Goal: Use online tool/utility: Utilize a website feature to perform a specific function

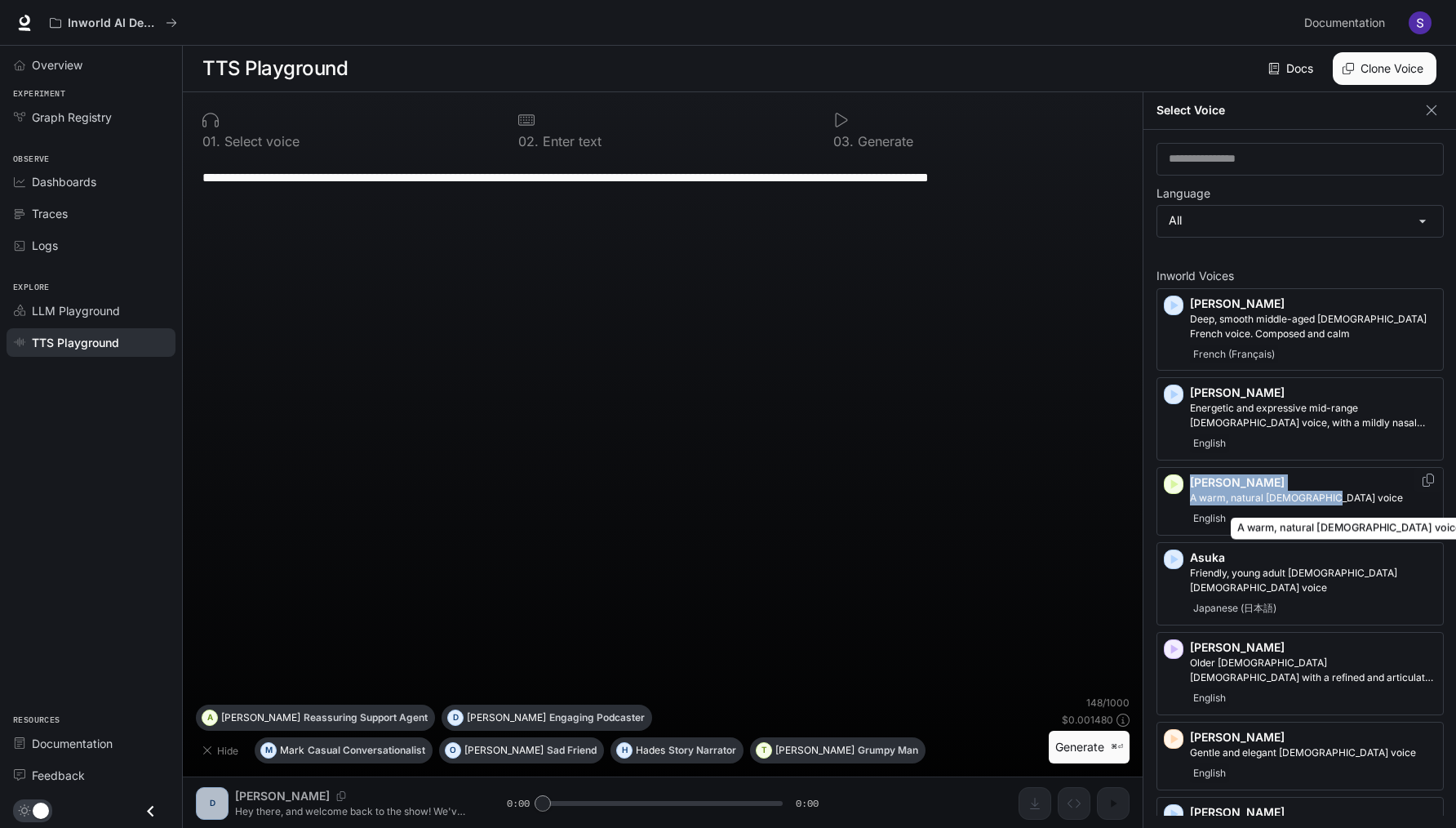
drag, startPoint x: 1191, startPoint y: 480, endPoint x: 1328, endPoint y: 497, distance: 138.1
click at [1328, 497] on div "[PERSON_NAME] A warm, natural [DEMOGRAPHIC_DATA] voice English" at bounding box center [1313, 501] width 247 height 54
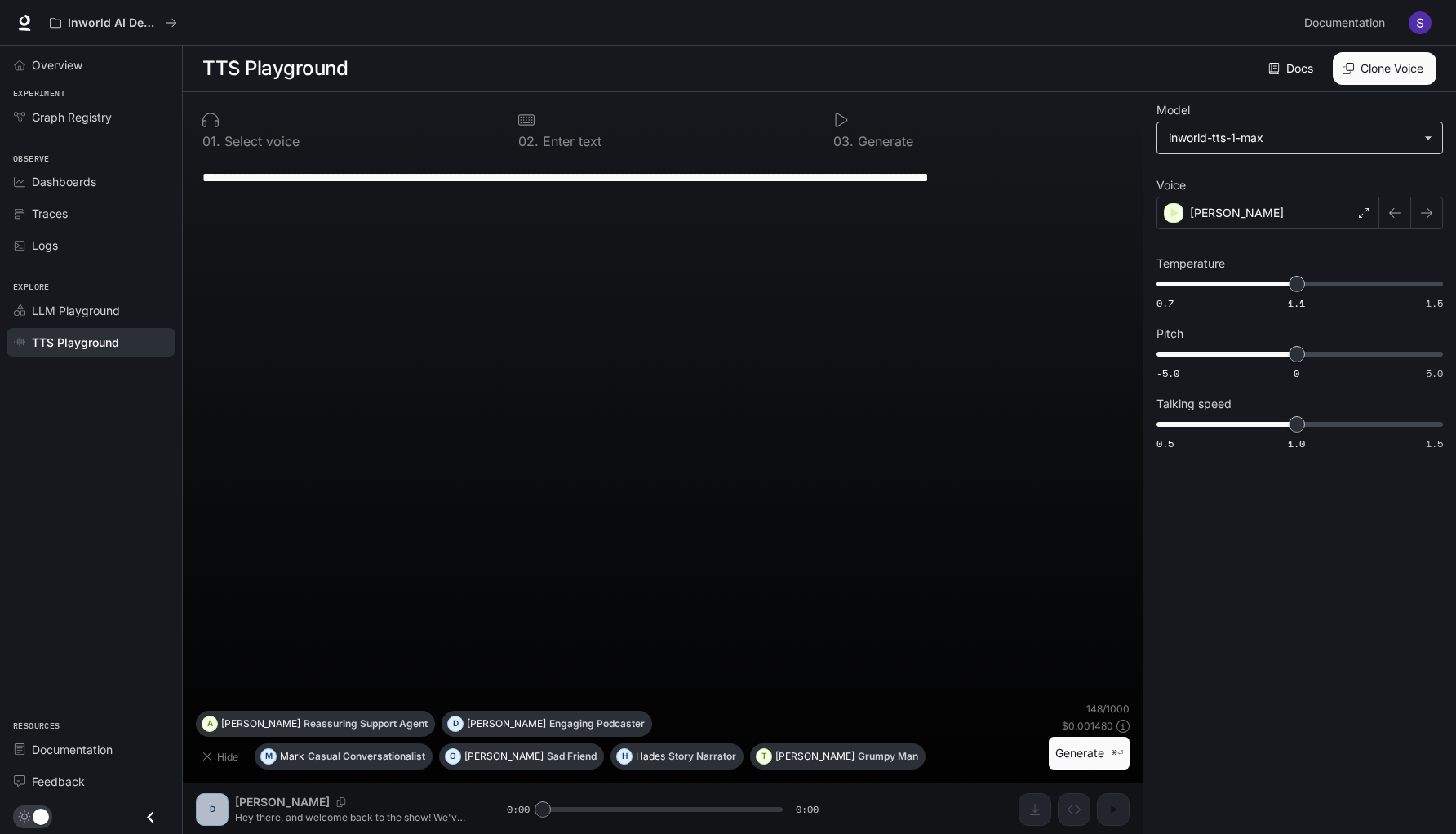
click at [1224, 138] on body "**********" at bounding box center [728, 417] width 1456 height 835
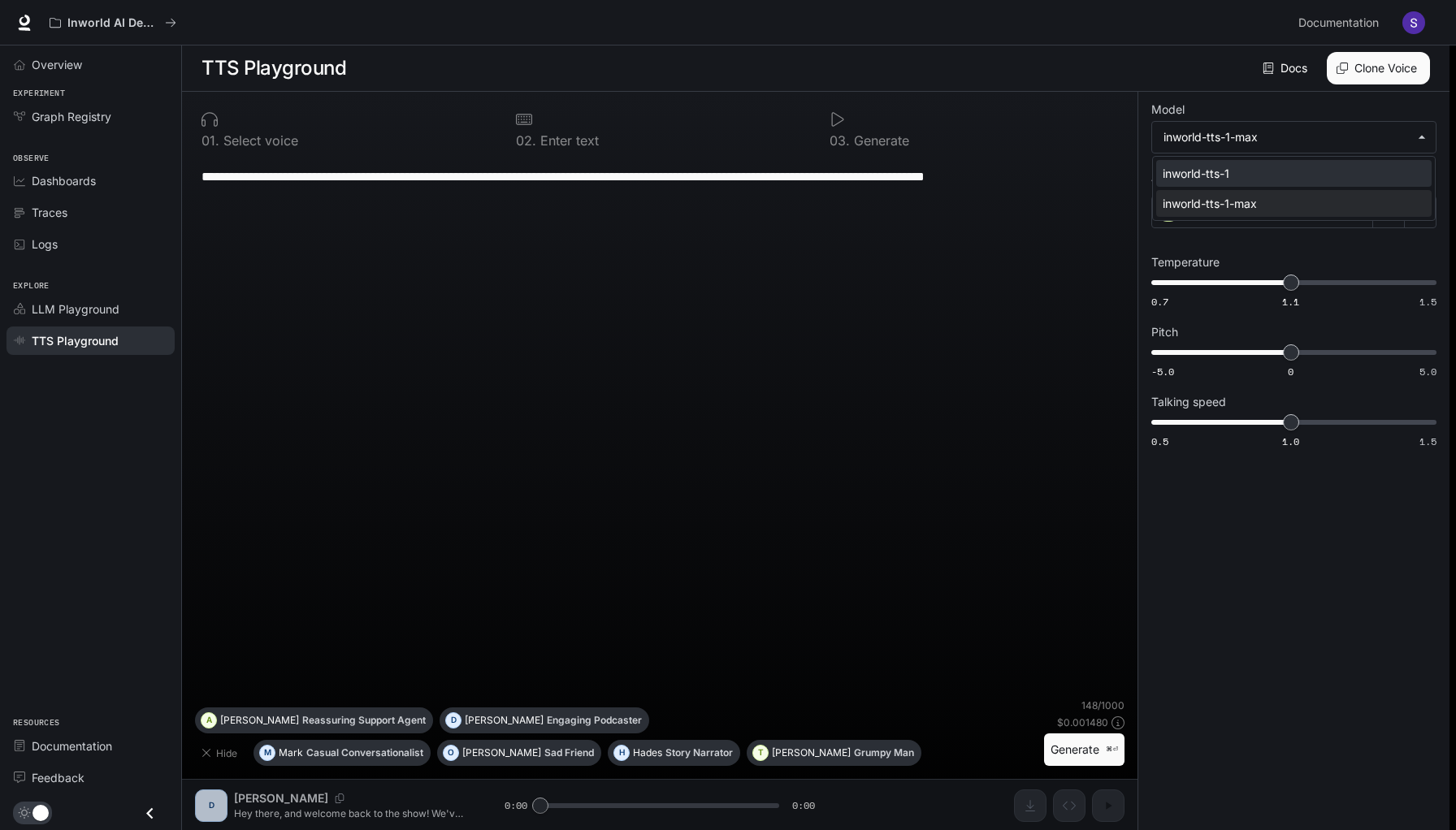
click at [1210, 175] on div "inworld-tts-1" at bounding box center [1291, 173] width 256 height 17
type input "**********"
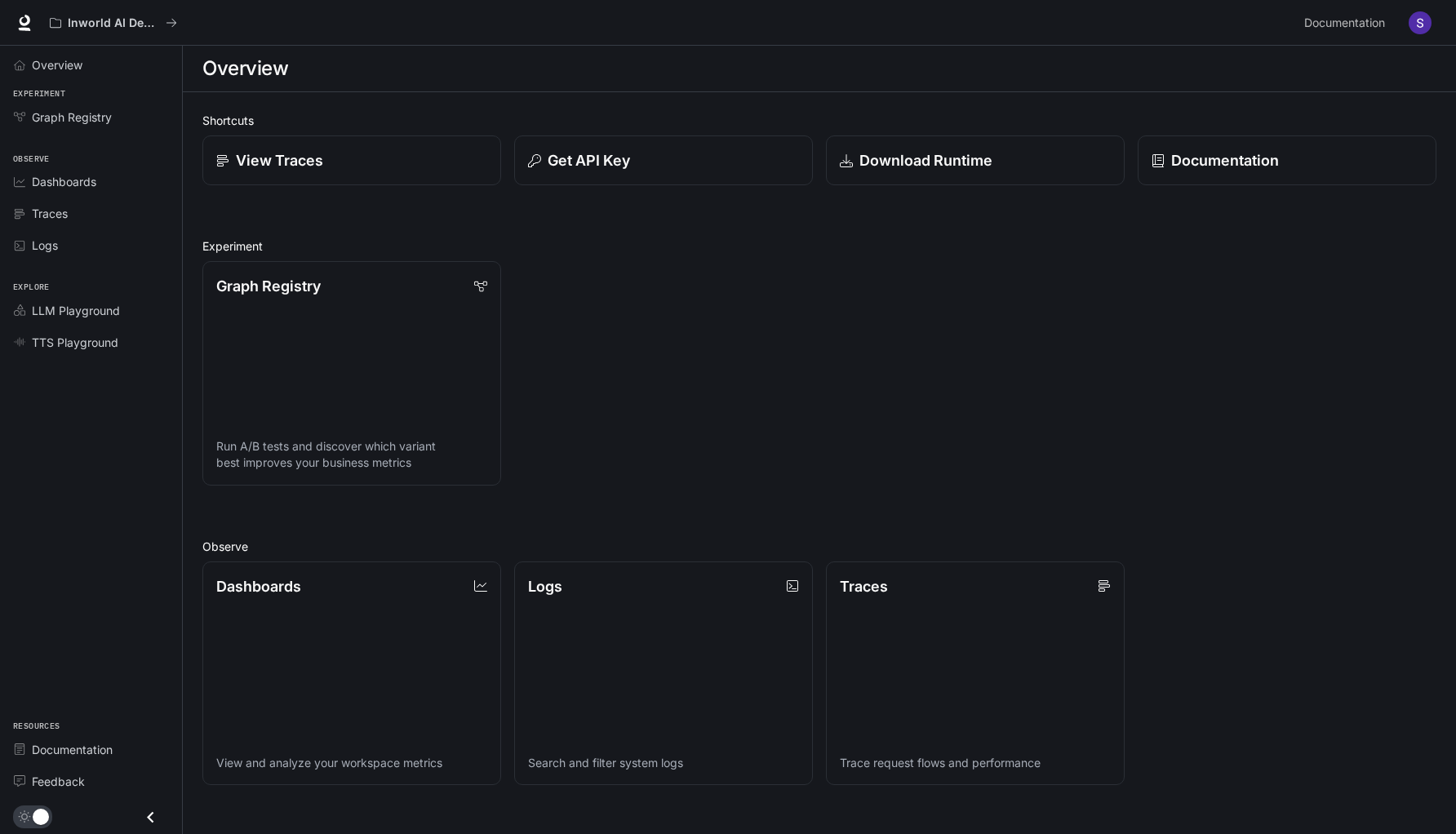
scroll to position [270, 0]
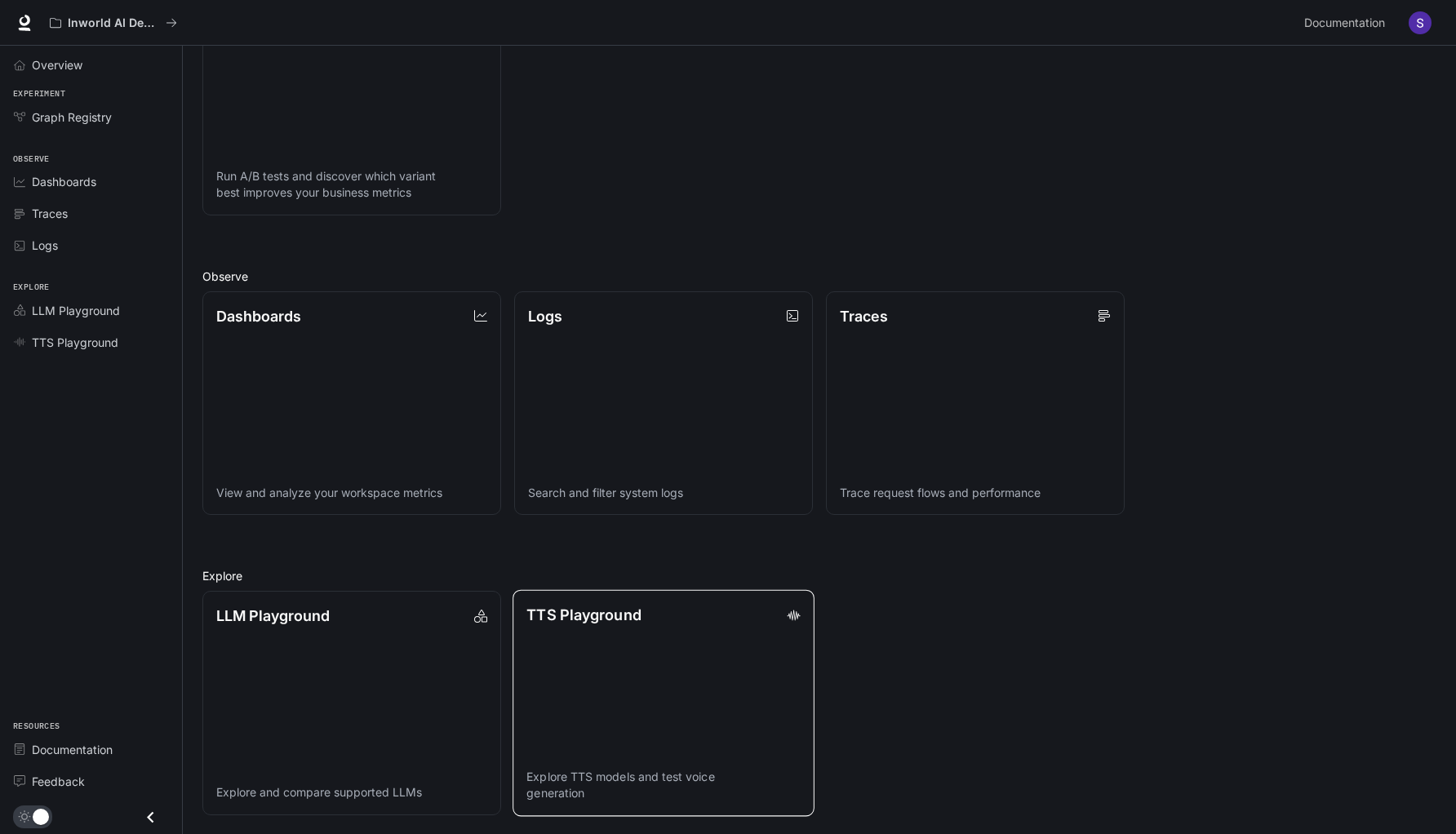
click at [626, 683] on link "TTS Playground Explore TTS models and test voice generation" at bounding box center [663, 703] width 302 height 226
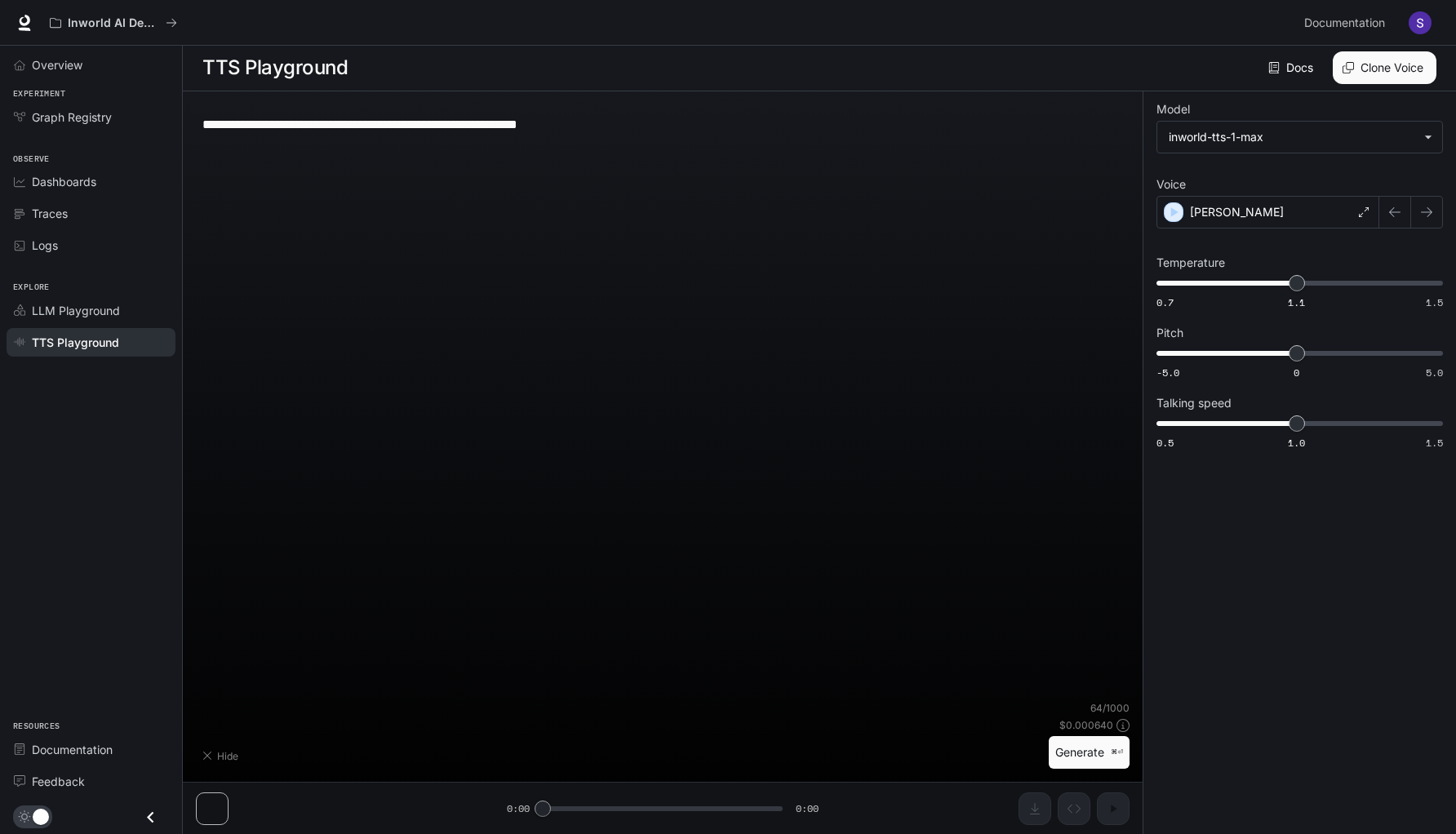
scroll to position [1, 0]
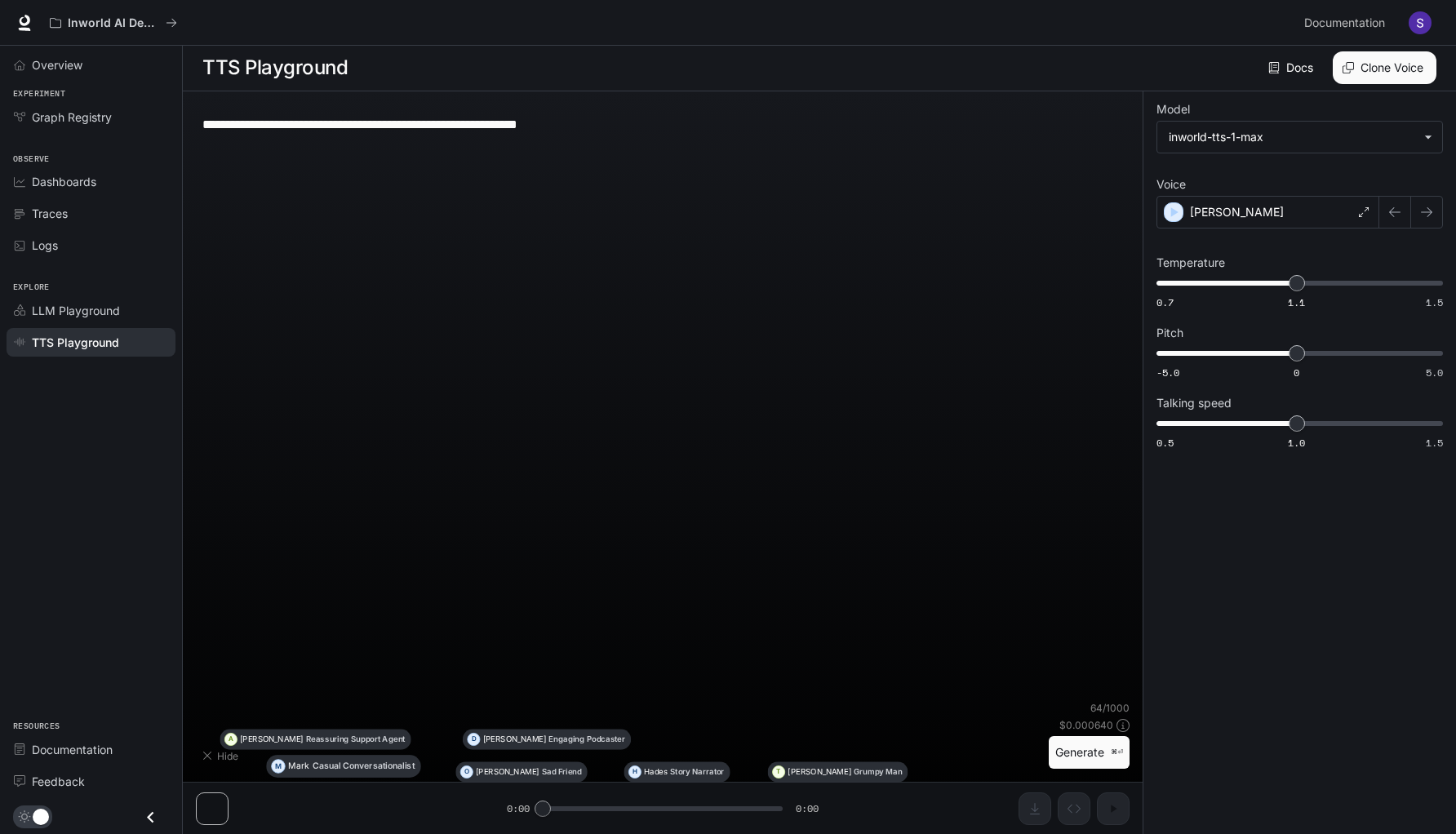
type textarea "**********"
type input "**********"
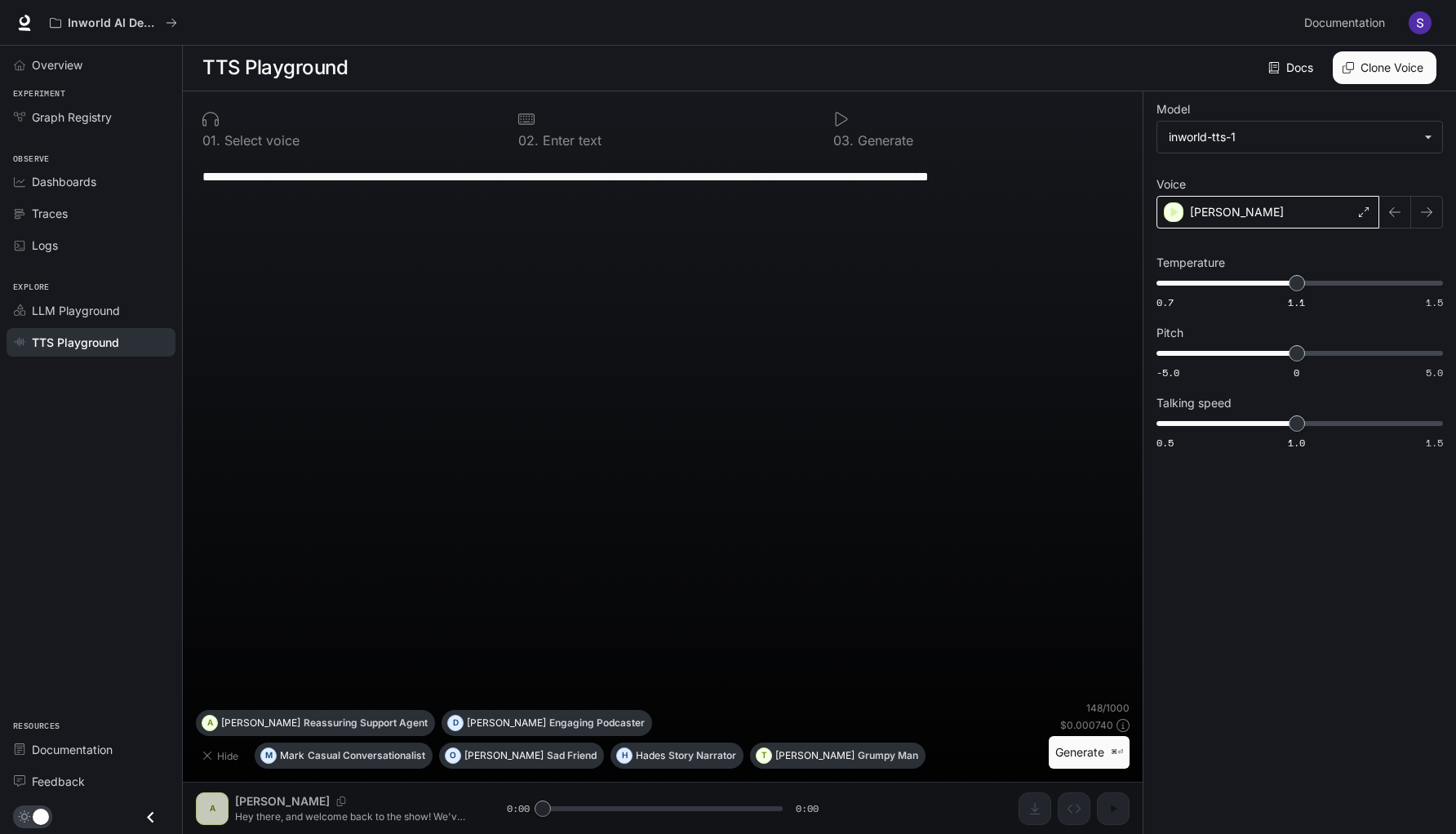
click at [1259, 208] on div "[PERSON_NAME]" at bounding box center [1267, 212] width 223 height 33
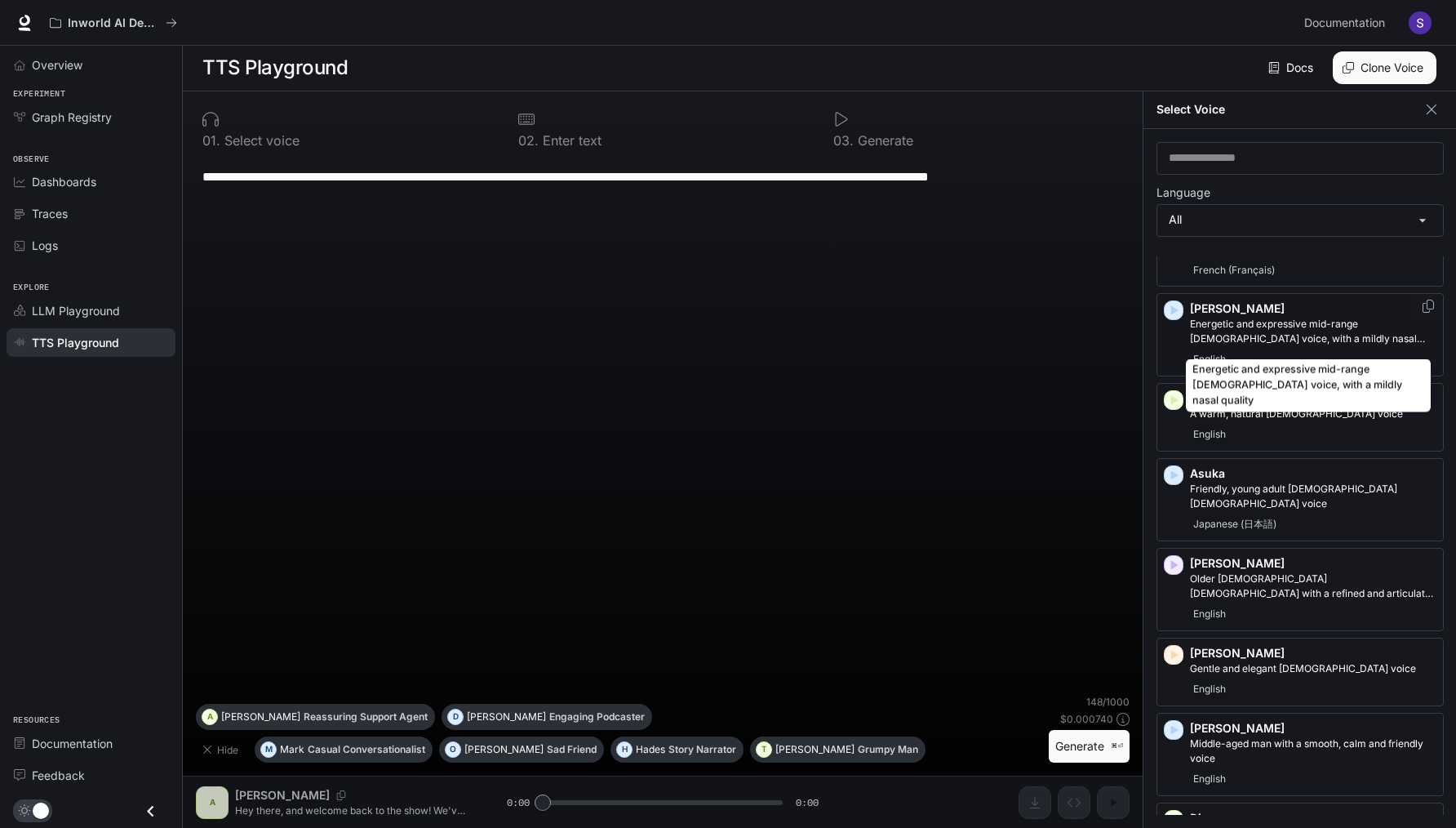
scroll to position [90, 0]
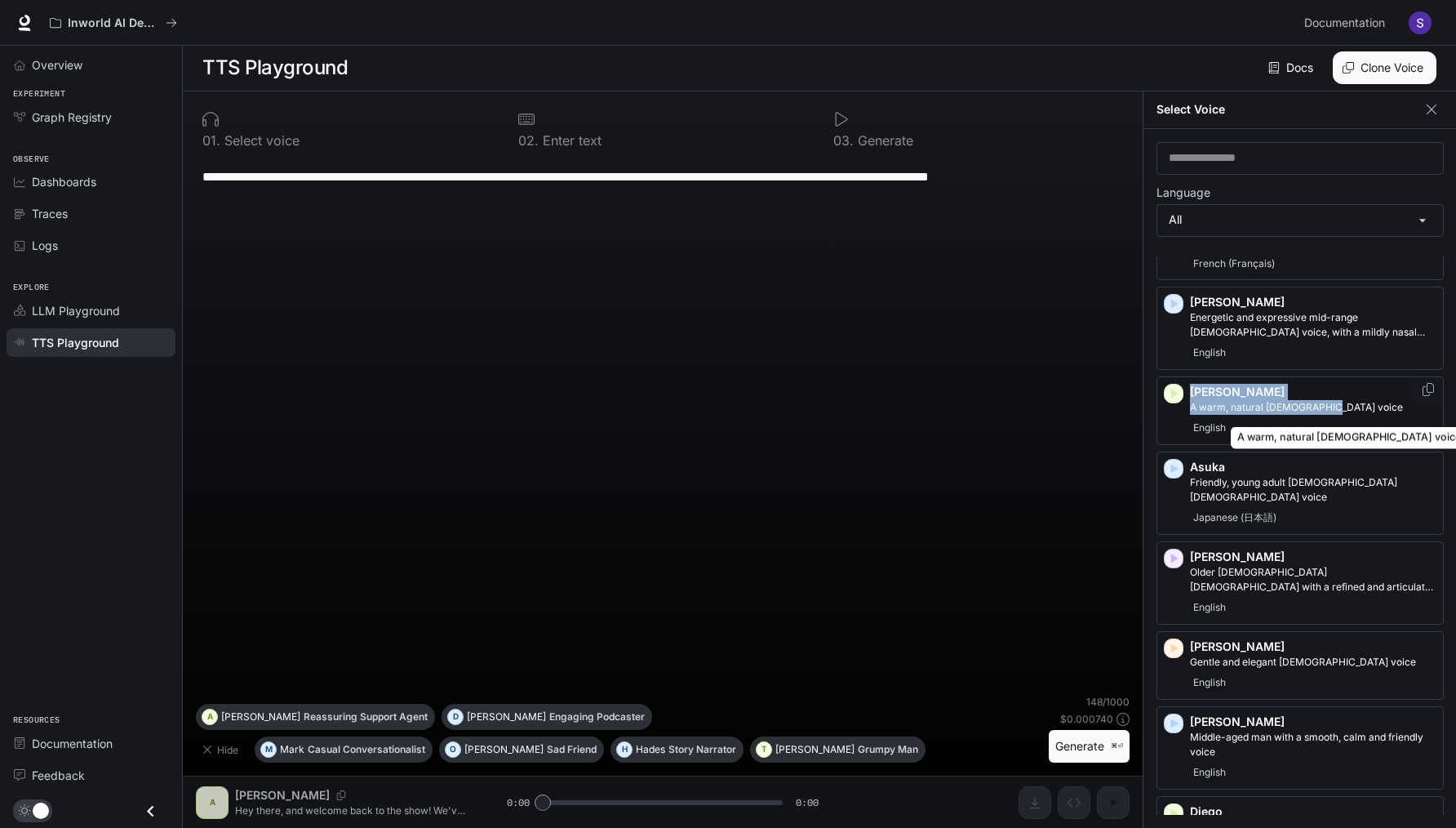
drag, startPoint x: 1189, startPoint y: 381, endPoint x: 1321, endPoint y: 402, distance: 133.7
click at [1321, 402] on div "[PERSON_NAME] A warm, natural [DEMOGRAPHIC_DATA] voice English" at bounding box center [1299, 411] width 287 height 69
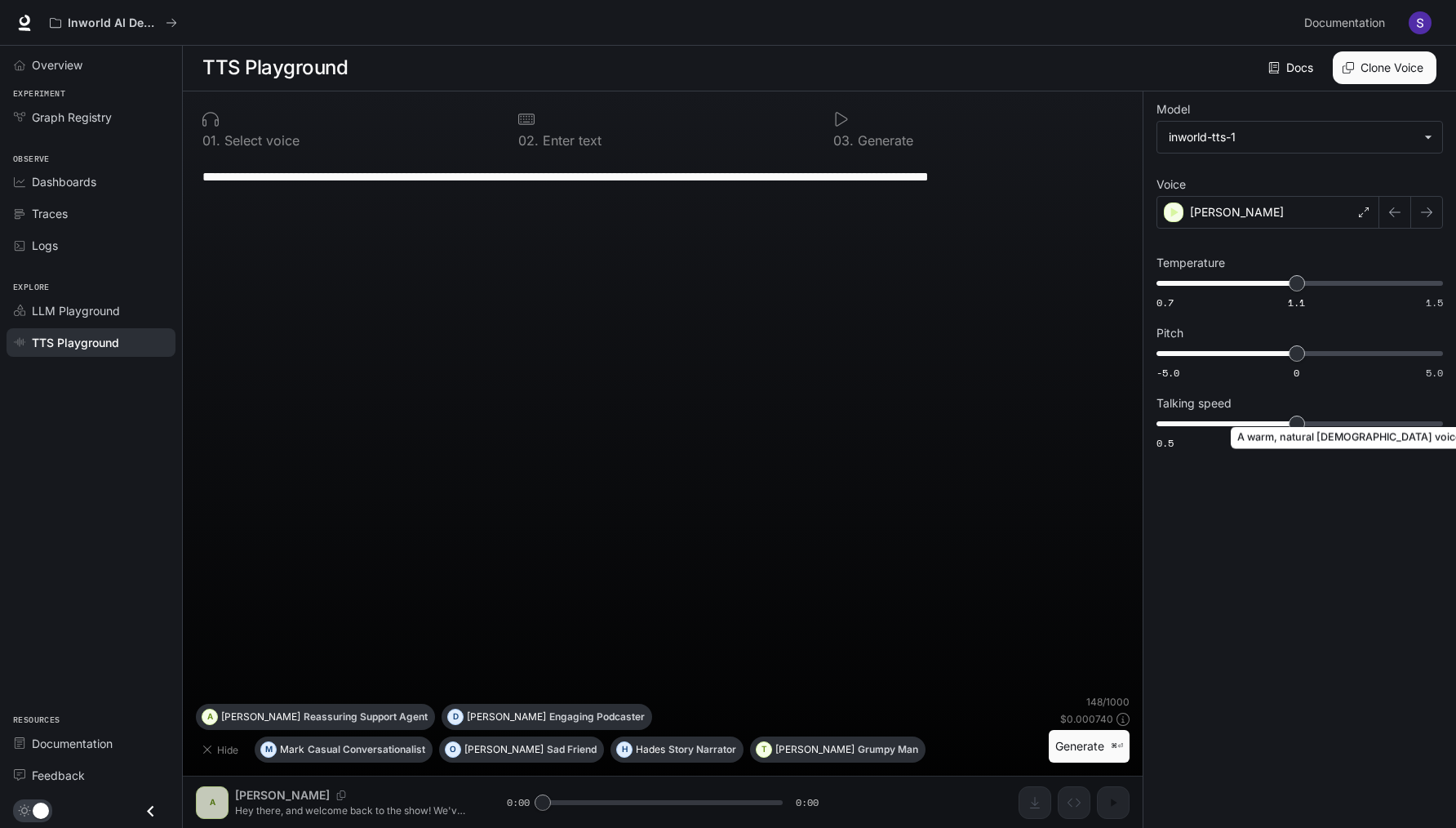
scroll to position [1, 0]
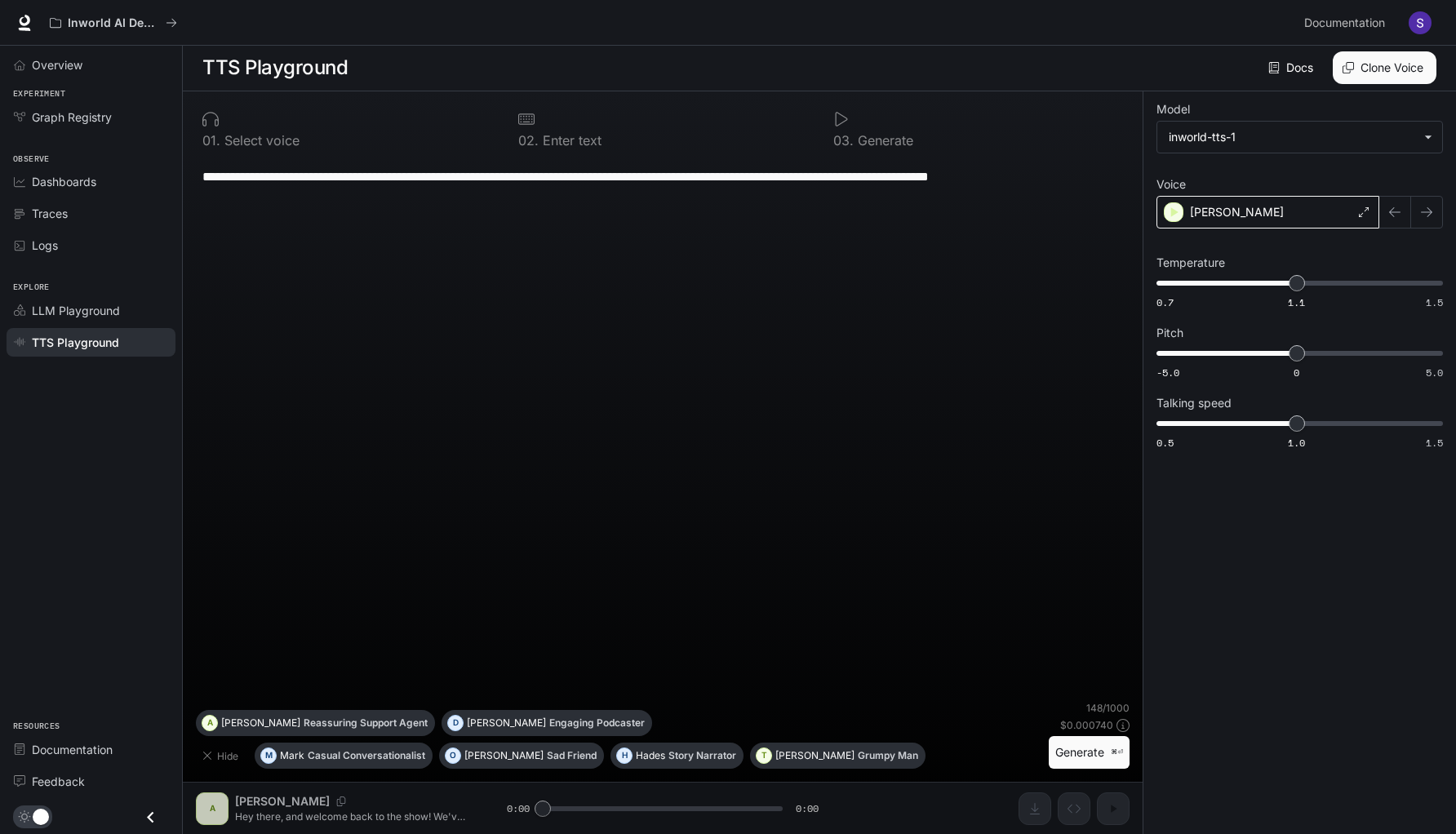
click at [1208, 213] on p "[PERSON_NAME]" at bounding box center [1237, 212] width 94 height 16
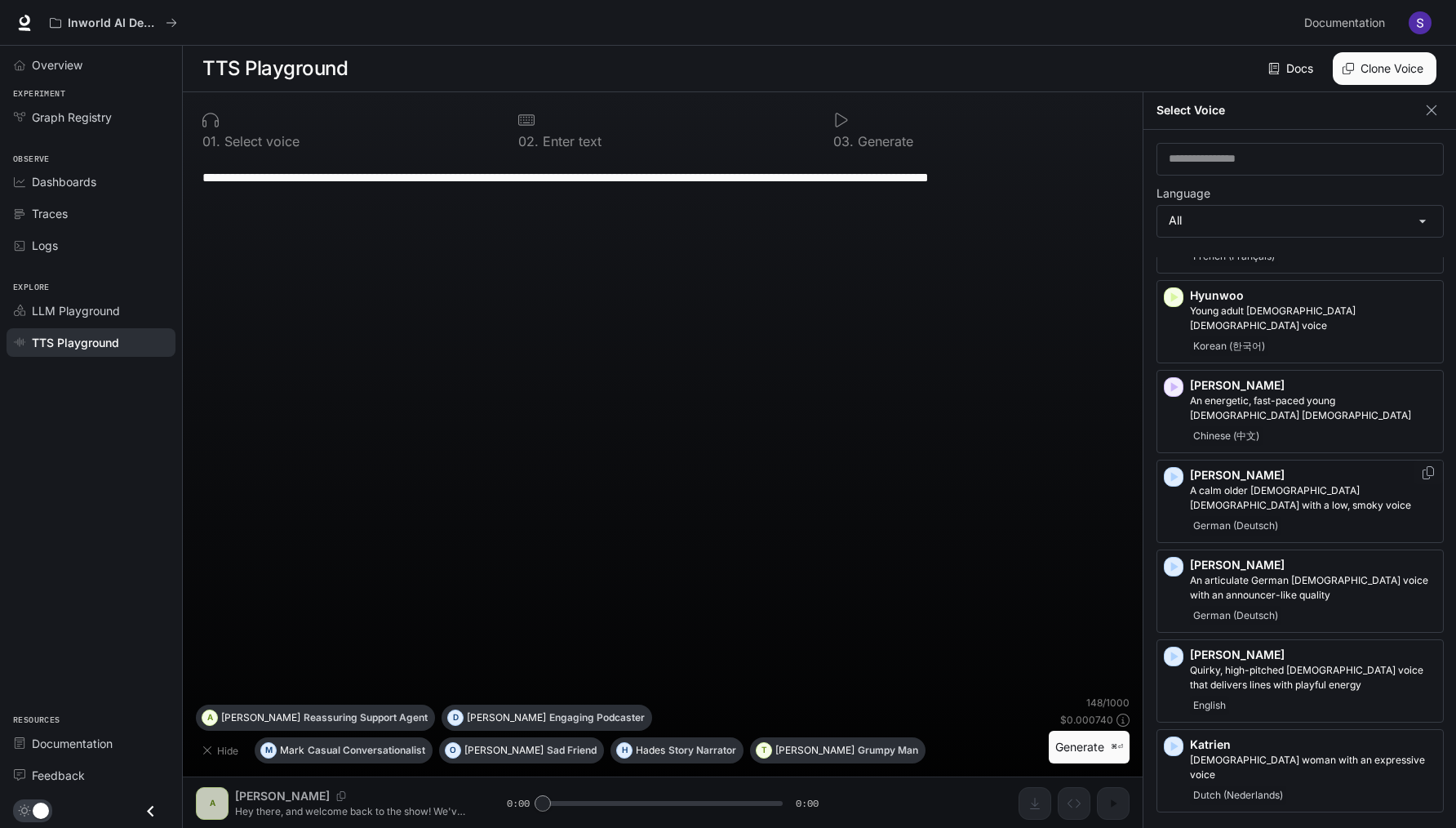
scroll to position [1482, 0]
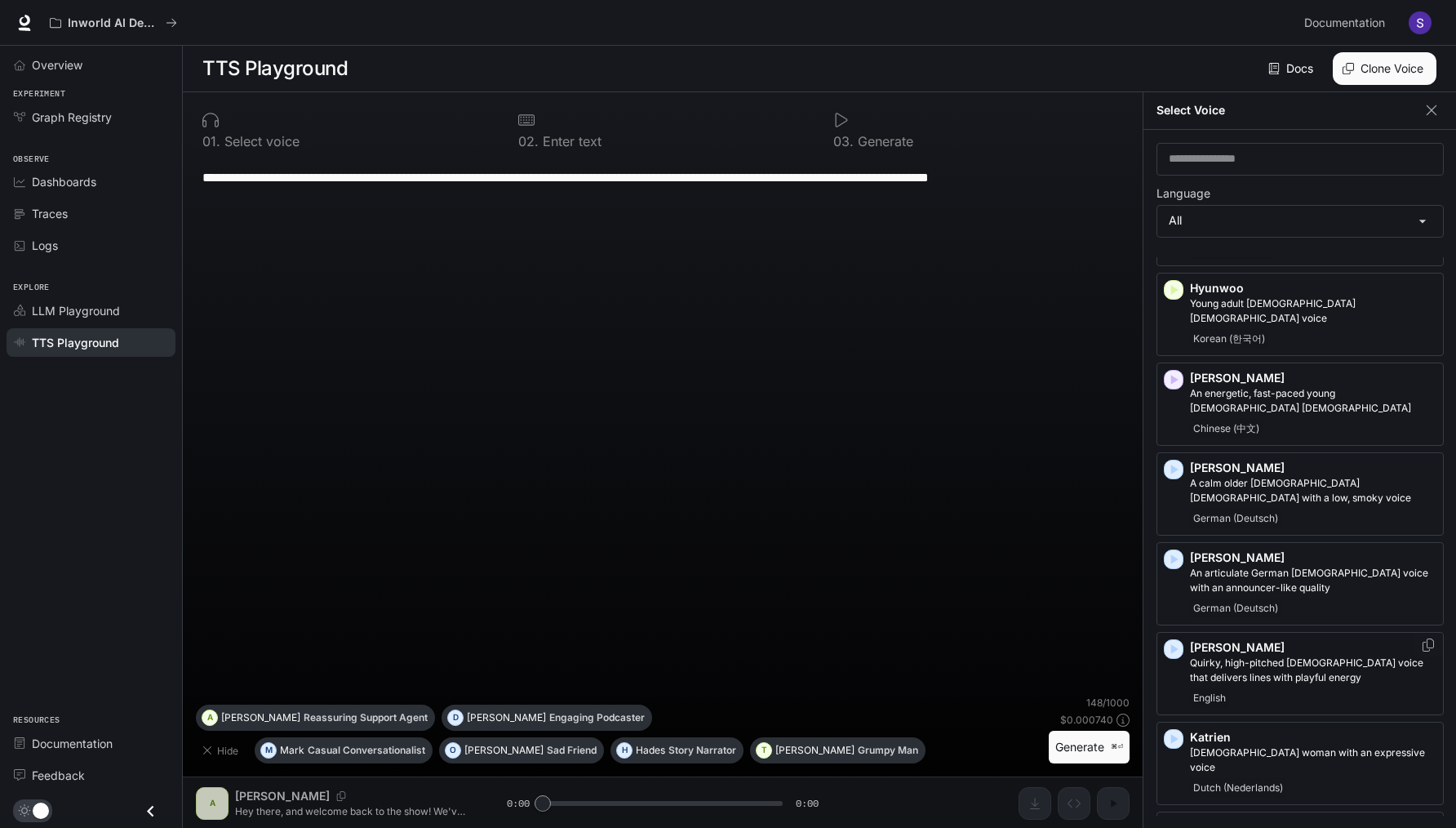
click at [1174, 644] on icon "button" at bounding box center [1175, 648] width 7 height 10
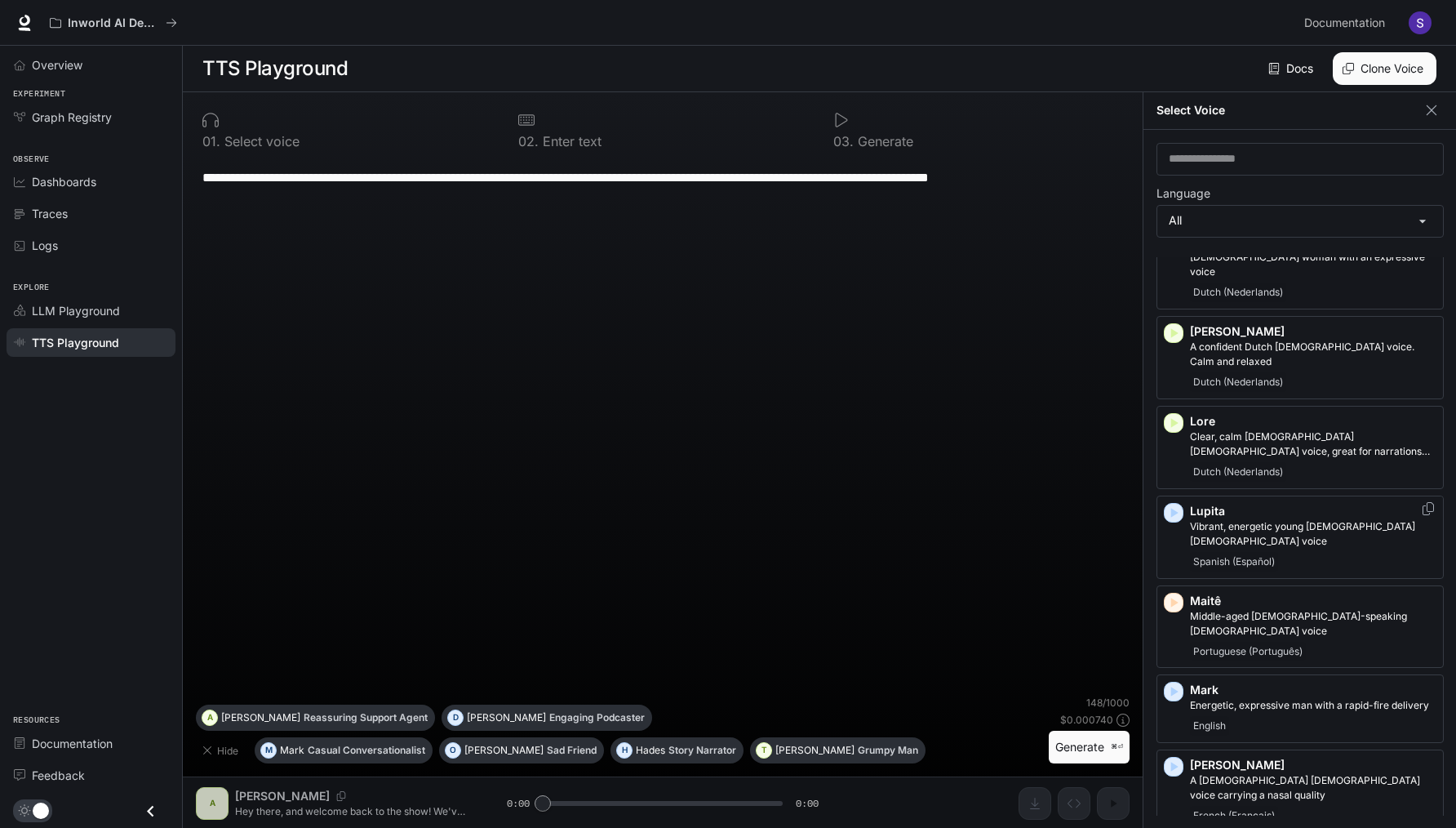
scroll to position [1991, 0]
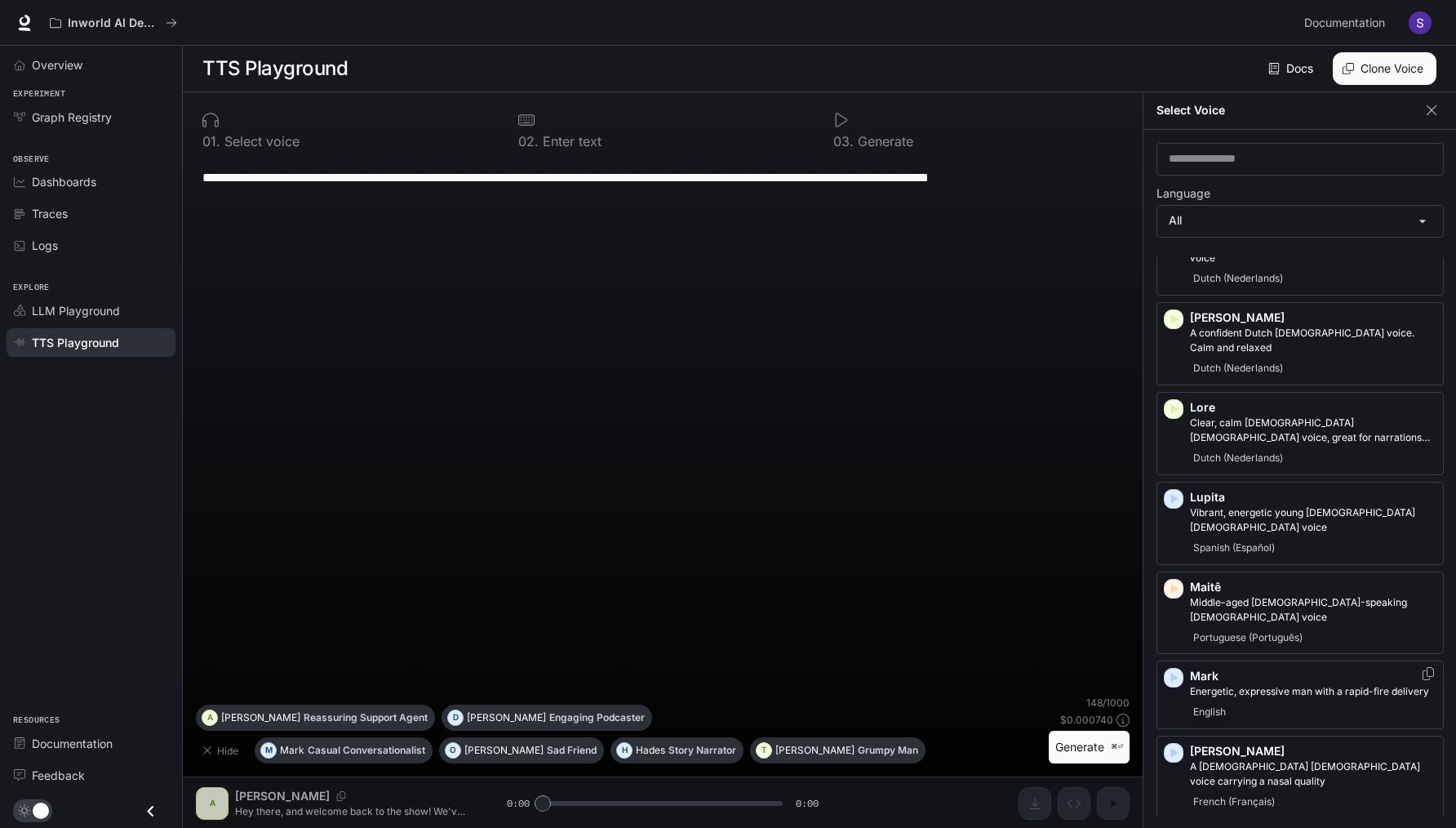
click at [1174, 674] on icon "button" at bounding box center [1175, 678] width 7 height 10
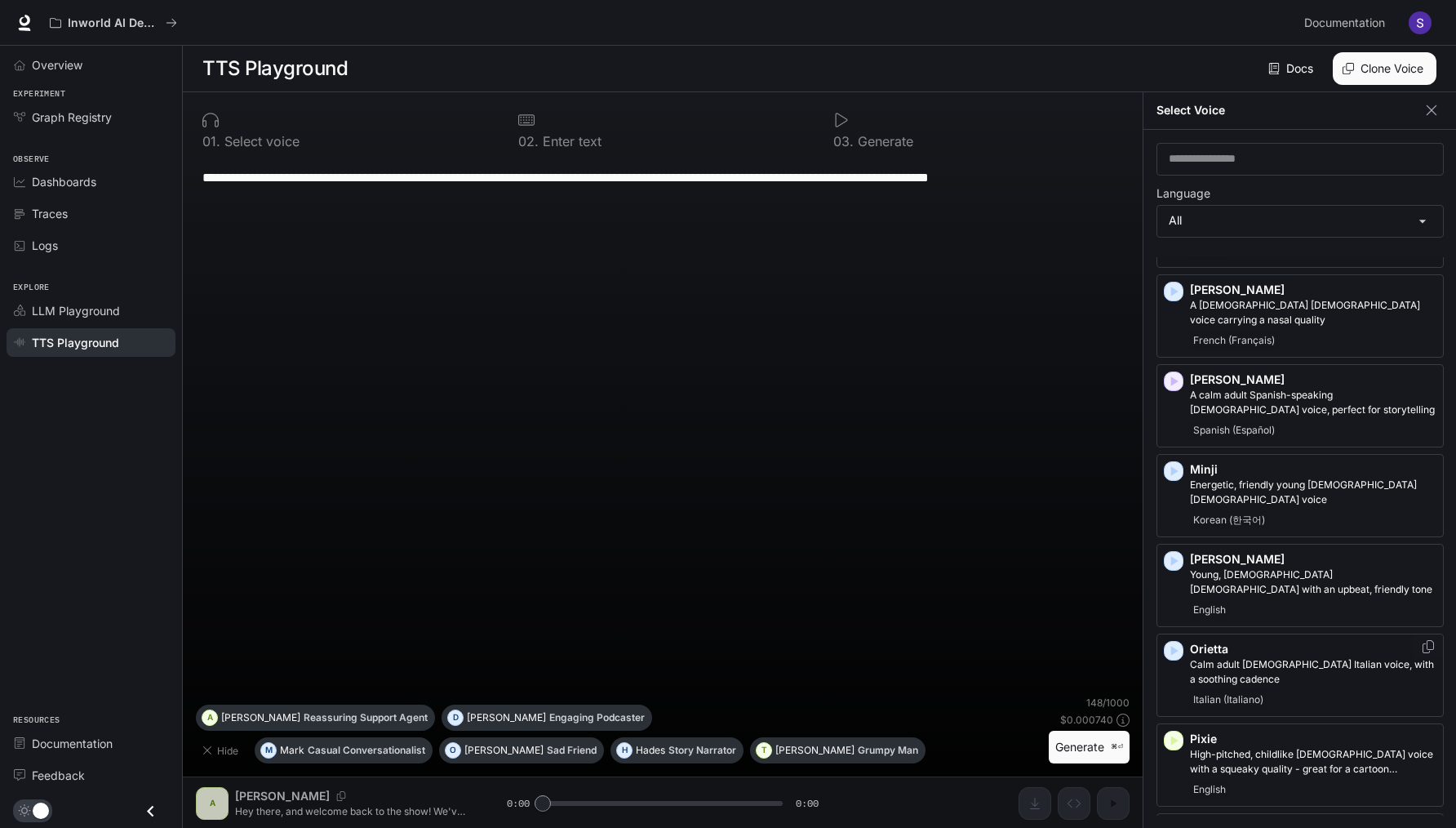
scroll to position [2473, 0]
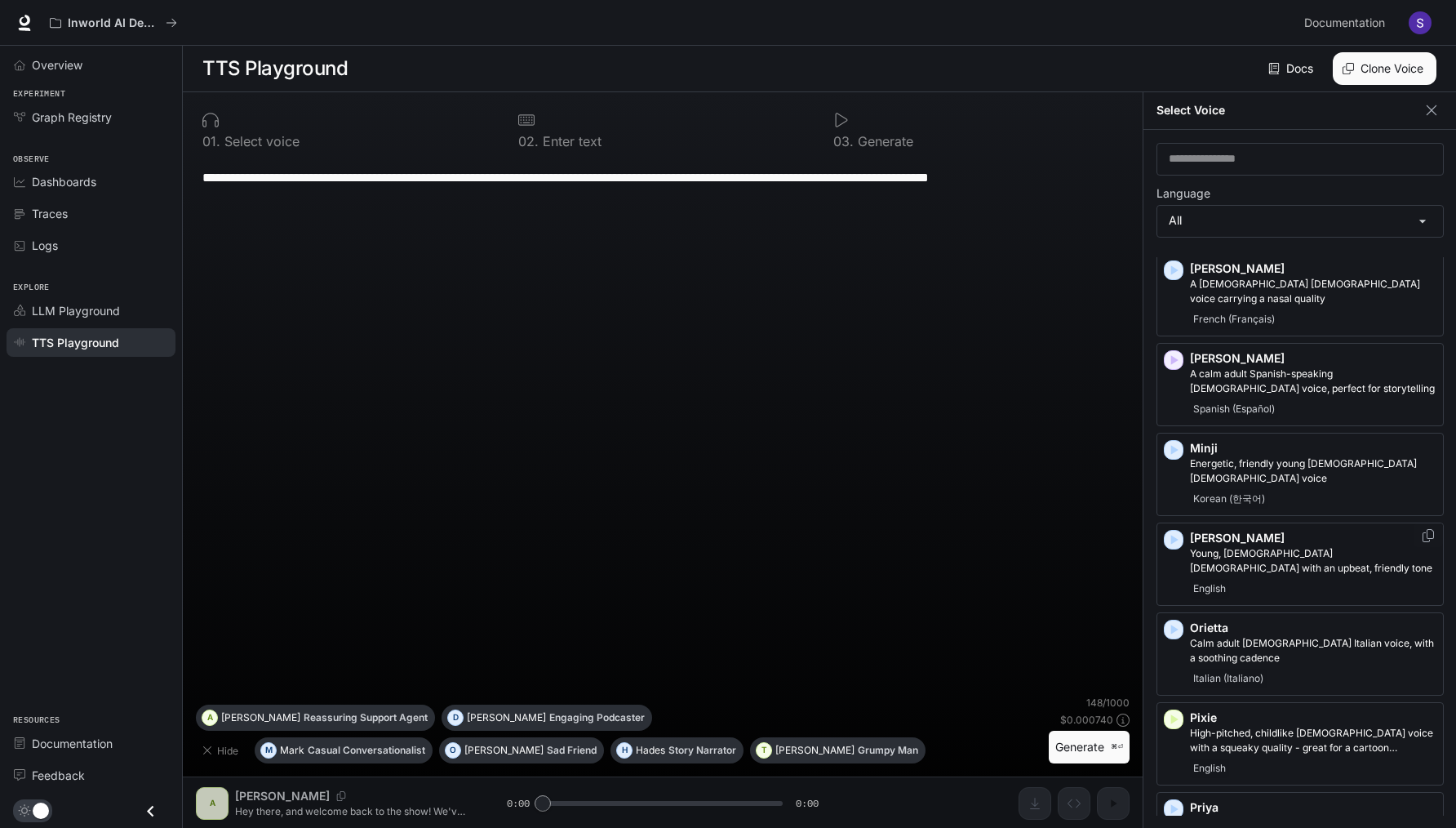
click at [1174, 535] on icon "button" at bounding box center [1175, 540] width 7 height 10
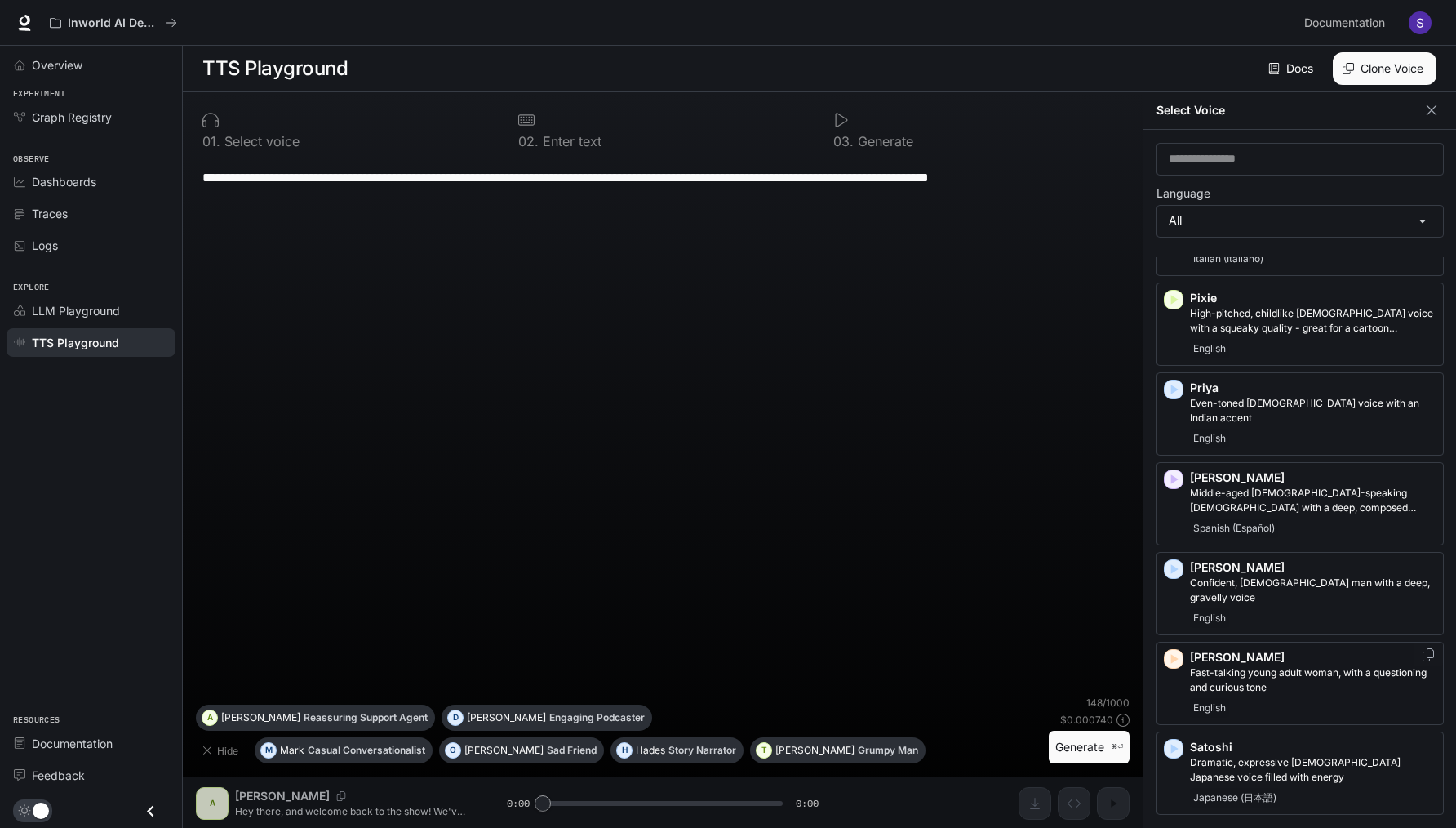
scroll to position [2901, 0]
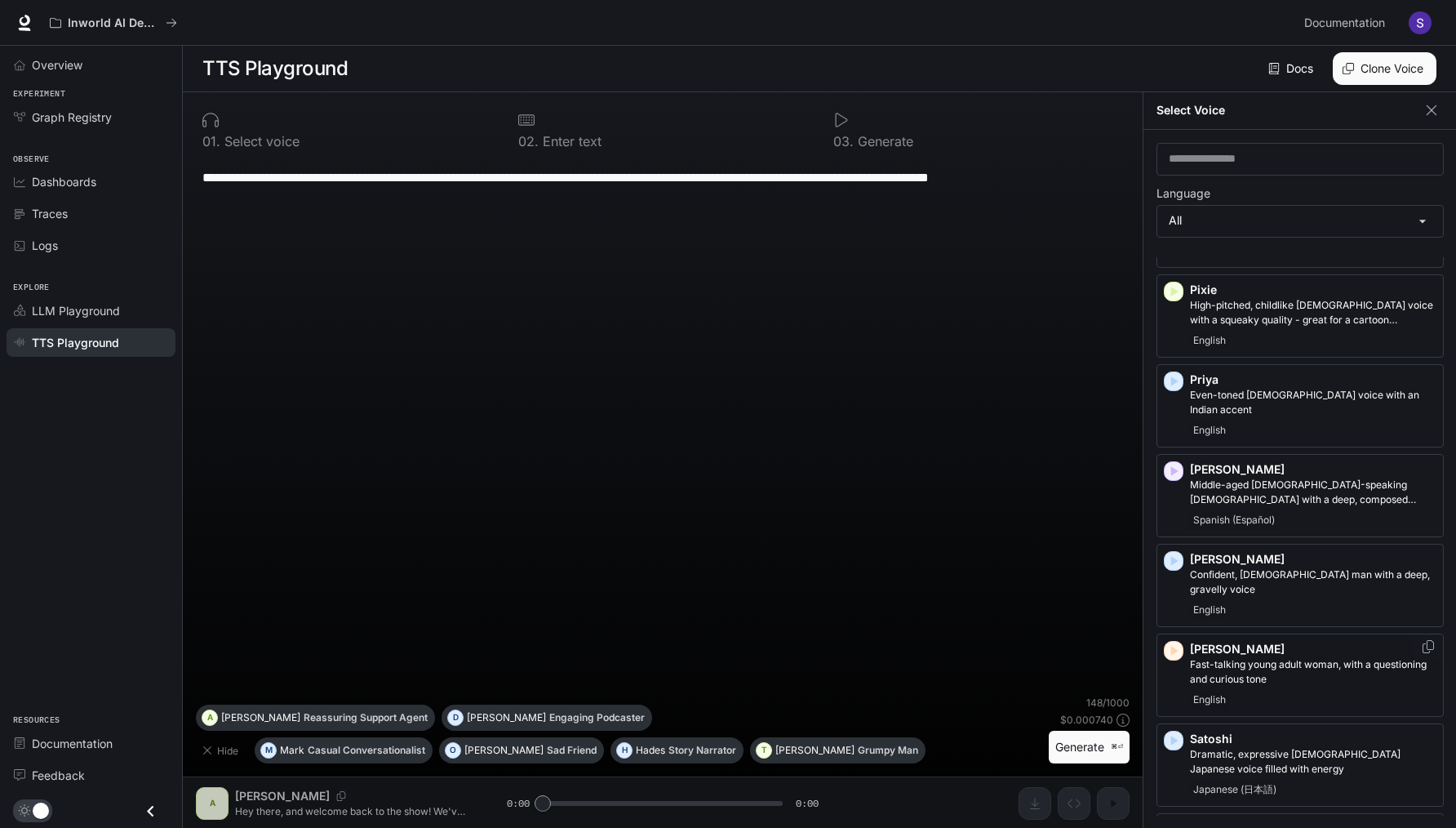
click at [1173, 646] on icon "button" at bounding box center [1175, 650] width 7 height 10
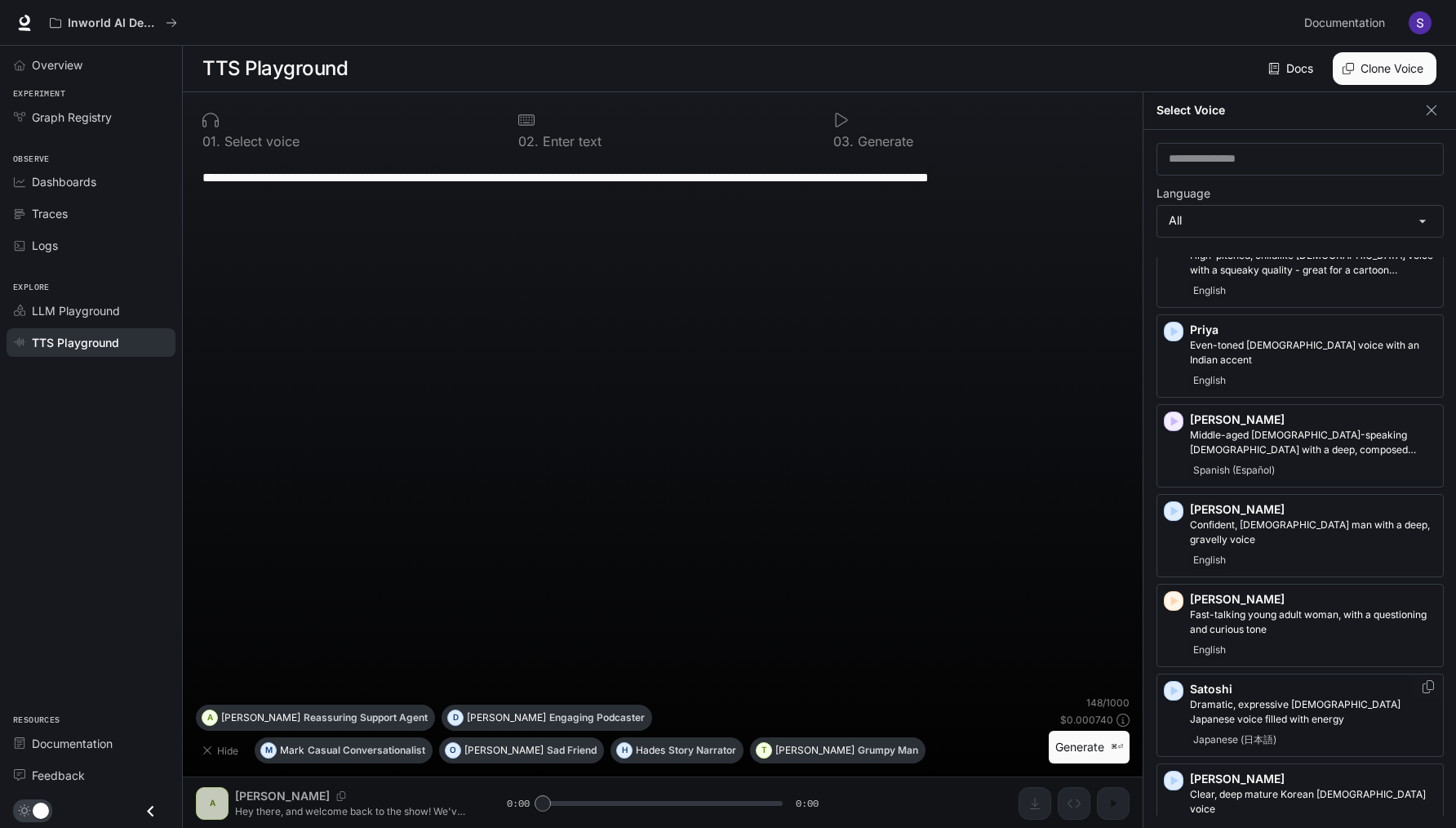
scroll to position [2973, 0]
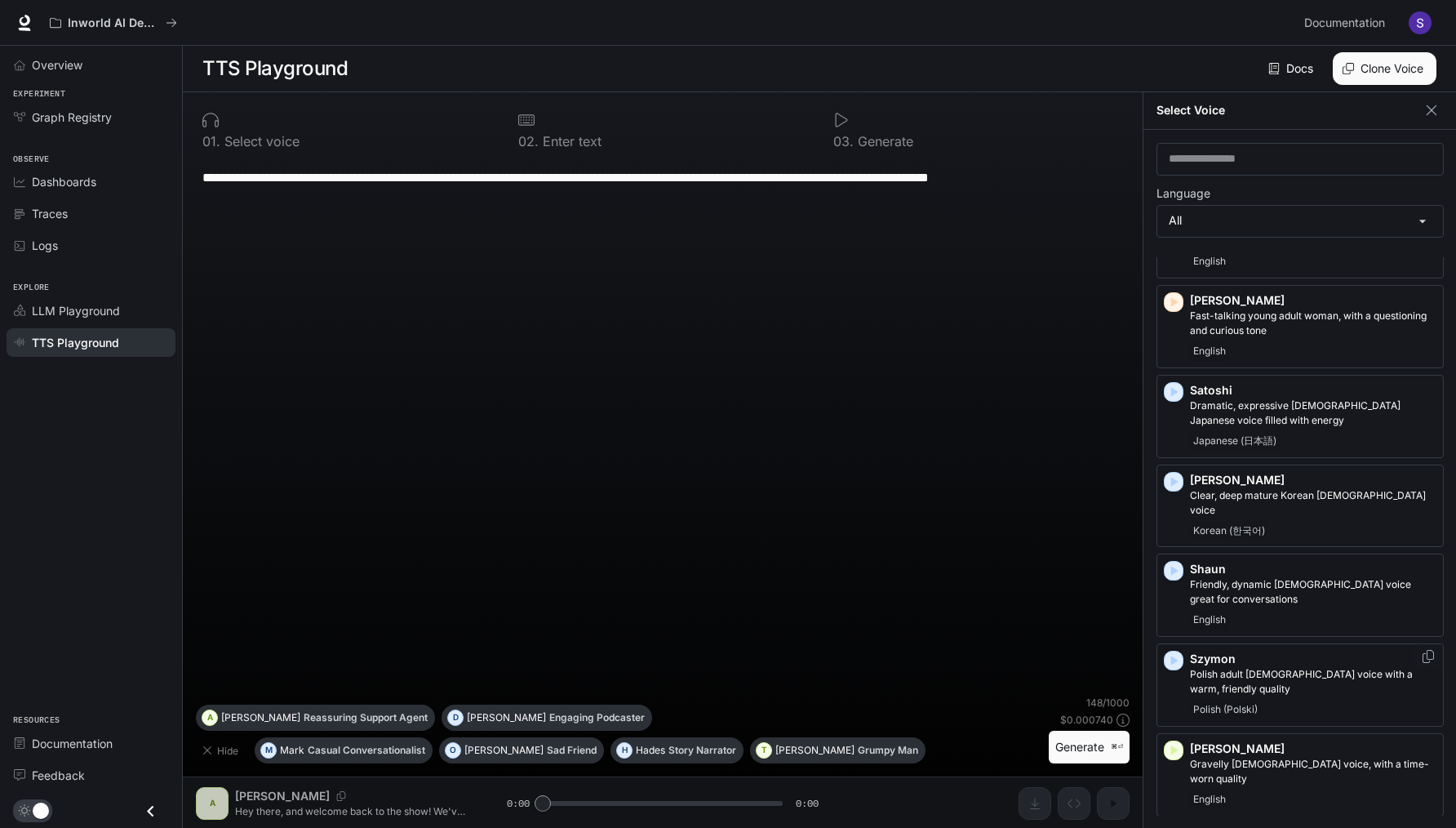
scroll to position [3275, 0]
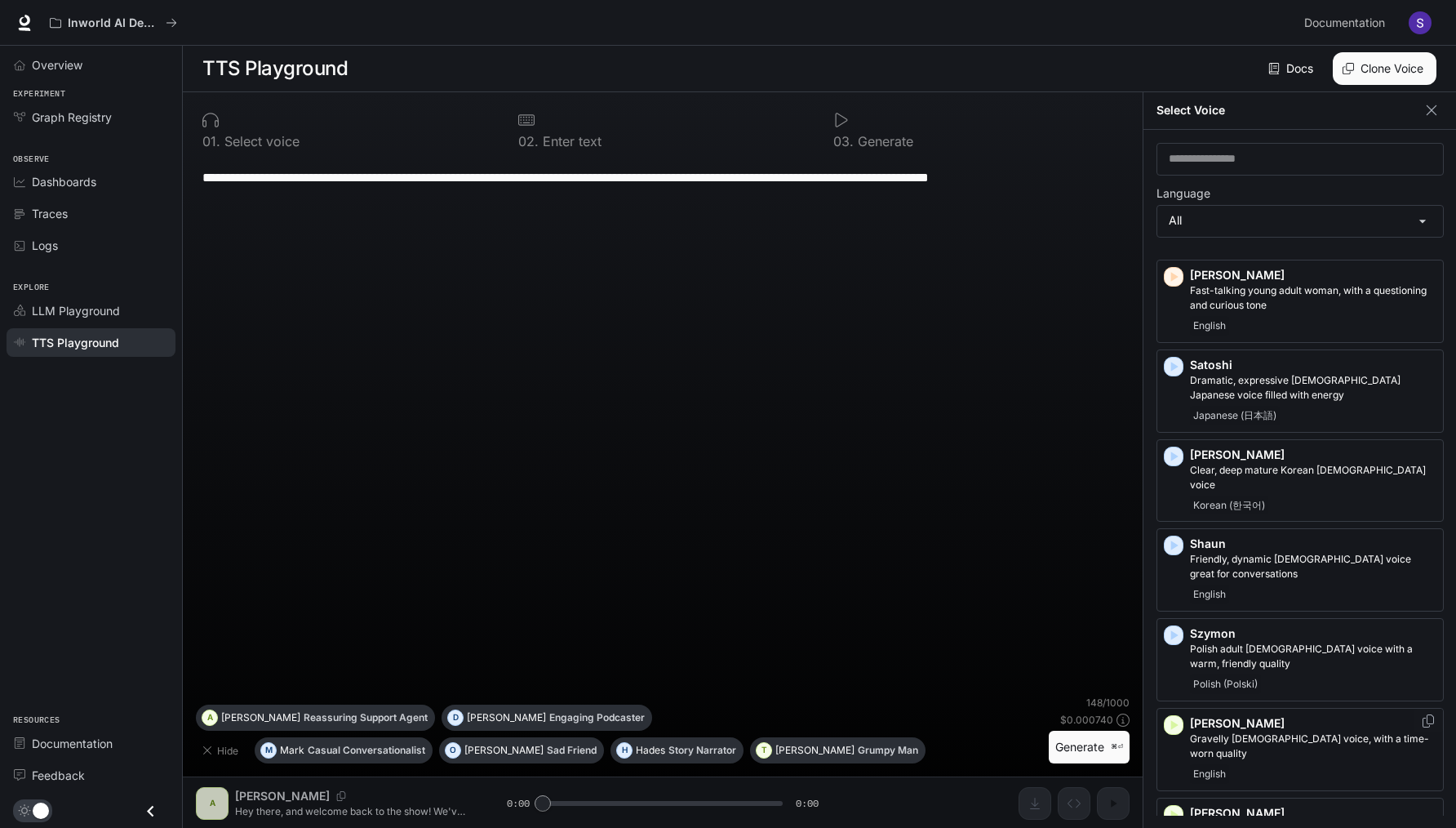
click at [1171, 720] on icon "button" at bounding box center [1175, 725] width 7 height 10
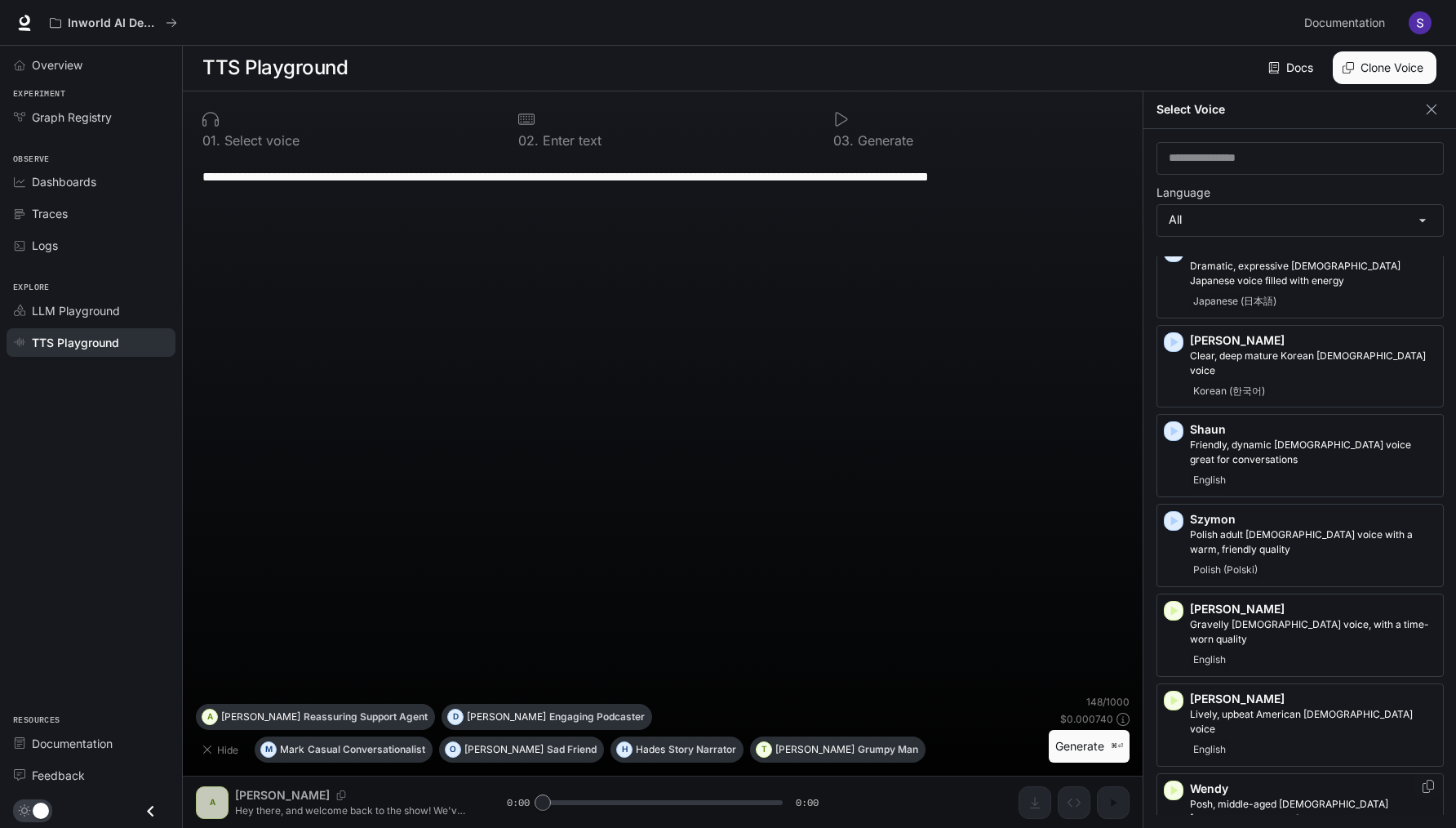
scroll to position [3378, 0]
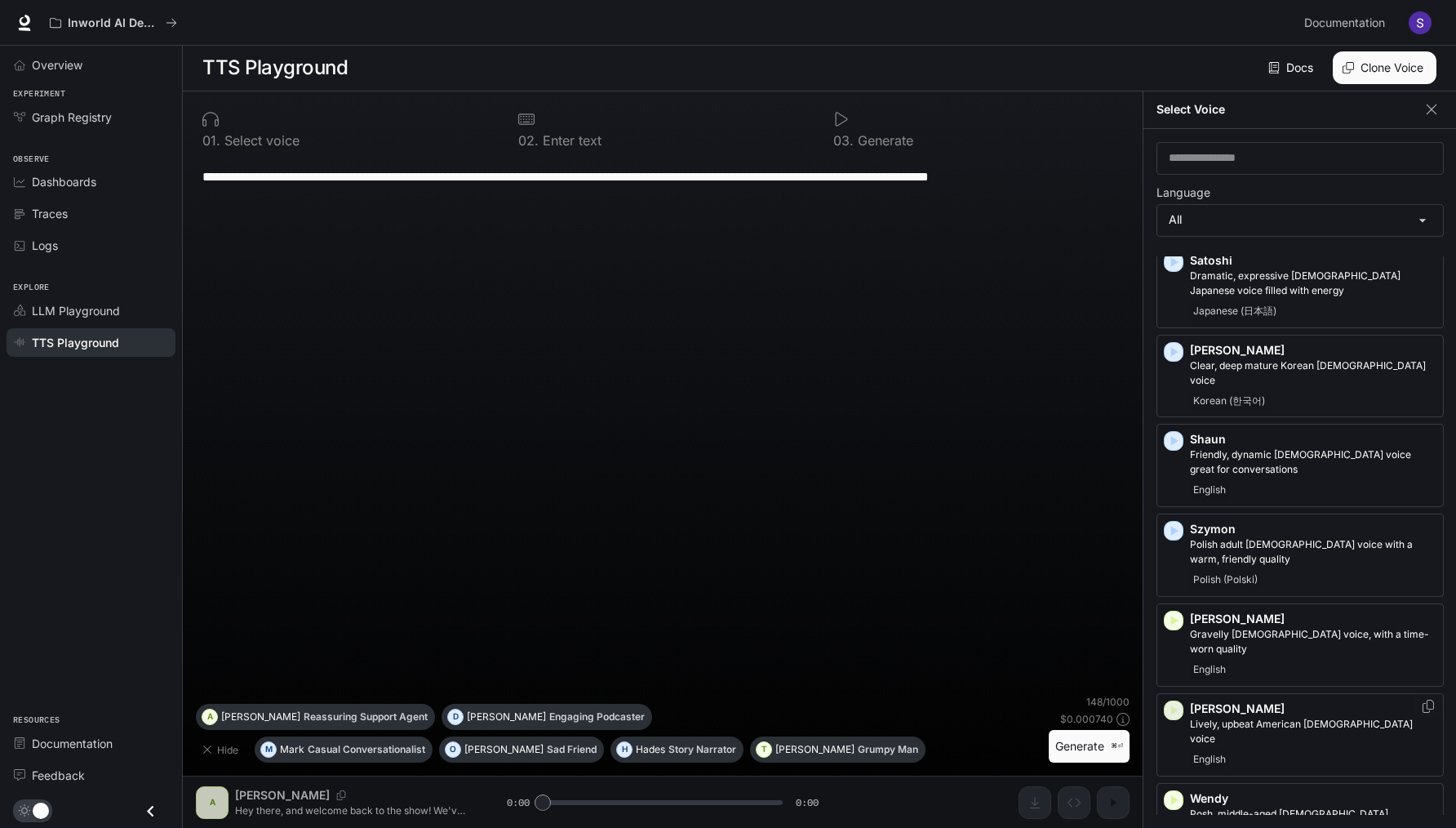
click at [1171, 706] on icon "button" at bounding box center [1175, 710] width 7 height 10
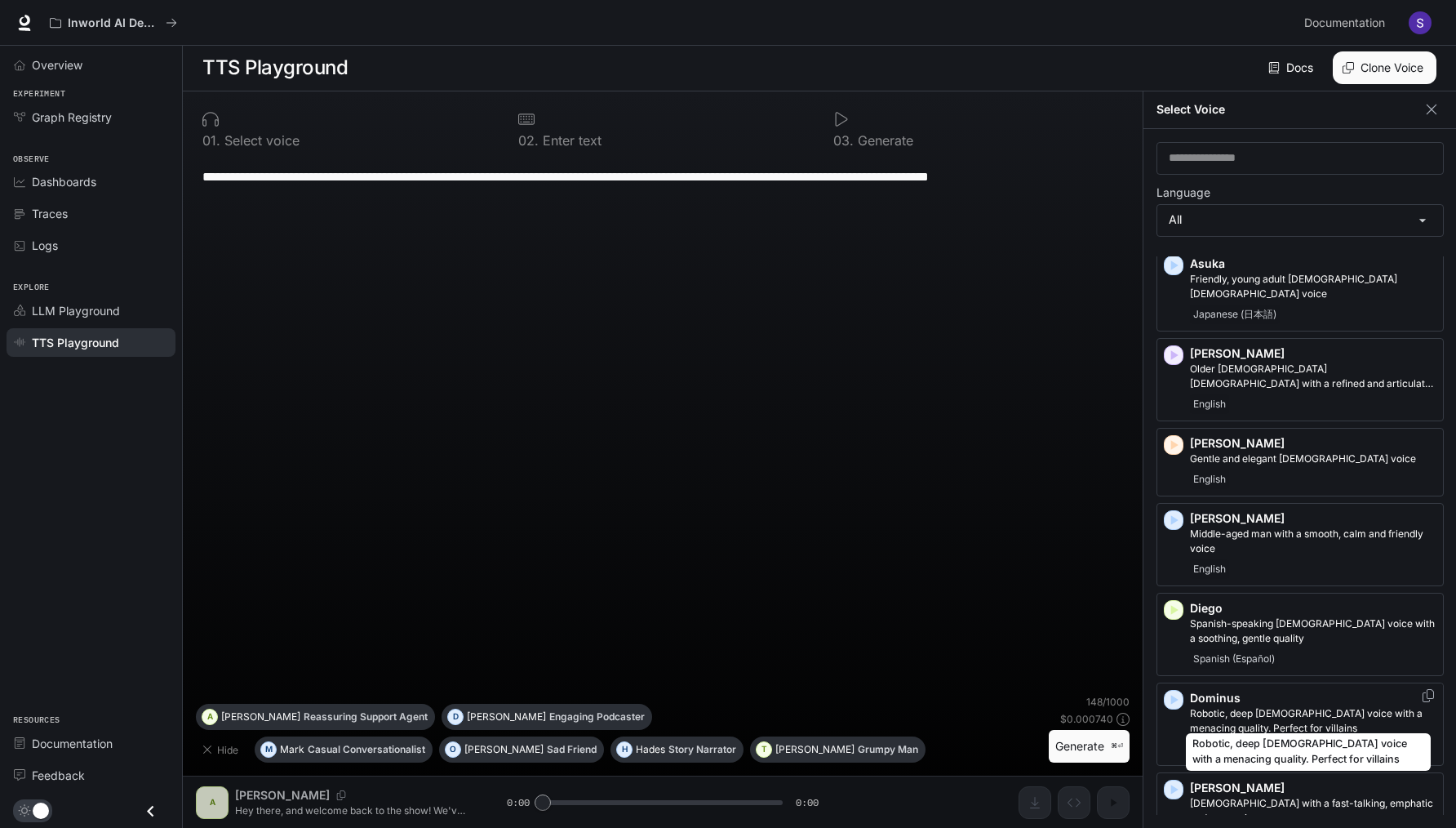
scroll to position [292, 0]
